Goal: Communication & Community: Answer question/provide support

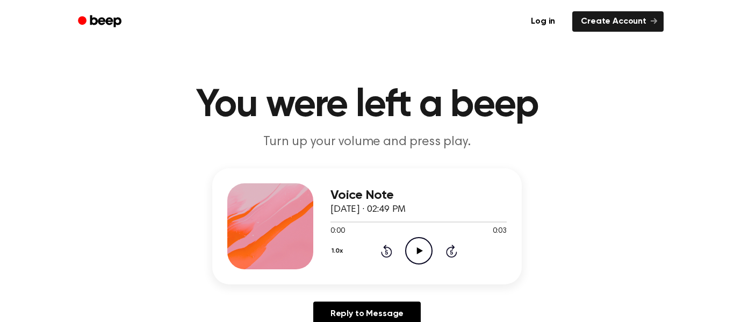
click at [423, 248] on icon "Play Audio" at bounding box center [418, 250] width 27 height 27
click at [449, 254] on icon "Skip 5 seconds" at bounding box center [451, 251] width 12 height 14
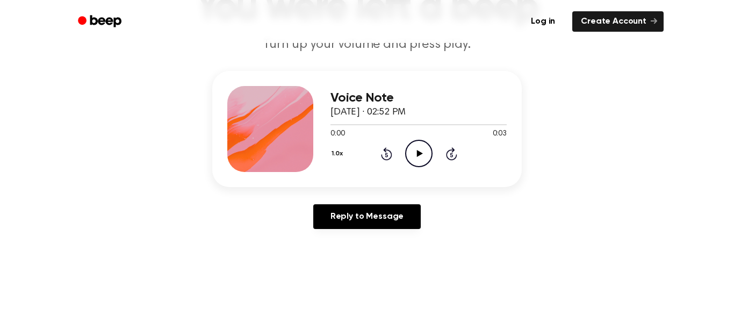
scroll to position [84, 0]
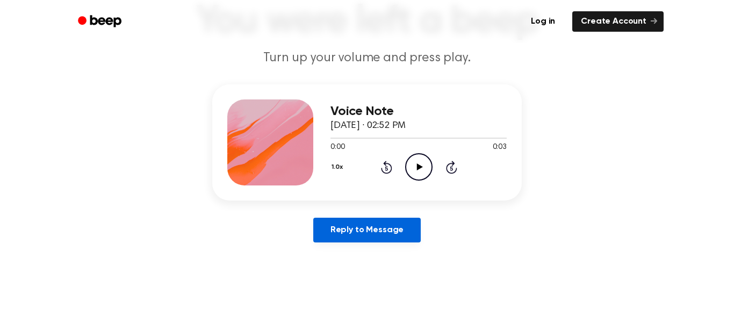
click at [372, 235] on link "Reply to Message" at bounding box center [366, 230] width 107 height 25
